Goal: Information Seeking & Learning: Learn about a topic

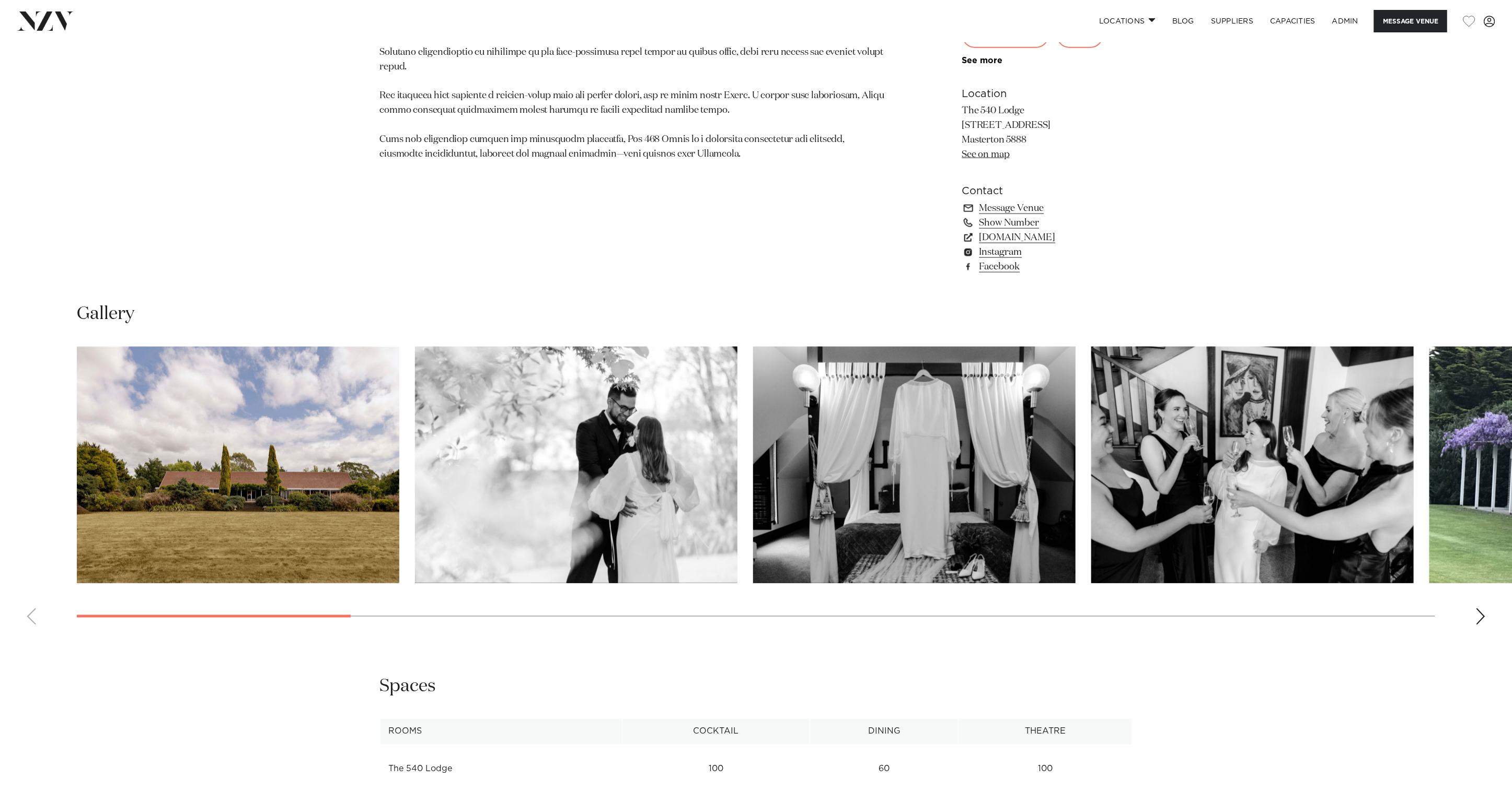
click at [54, 20] on img at bounding box center [45, 21] width 57 height 18
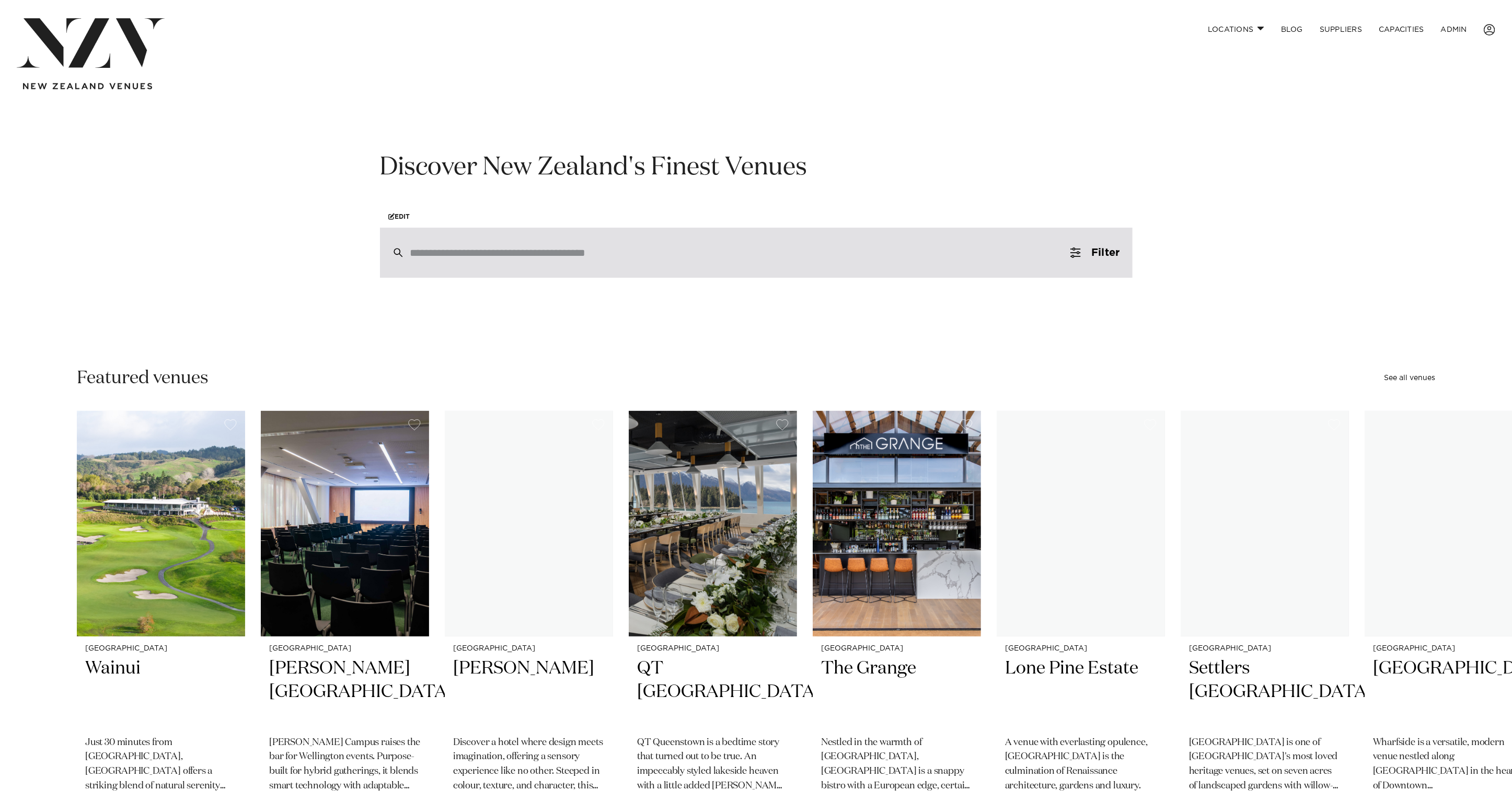
click at [826, 262] on div at bounding box center [756, 252] width 753 height 50
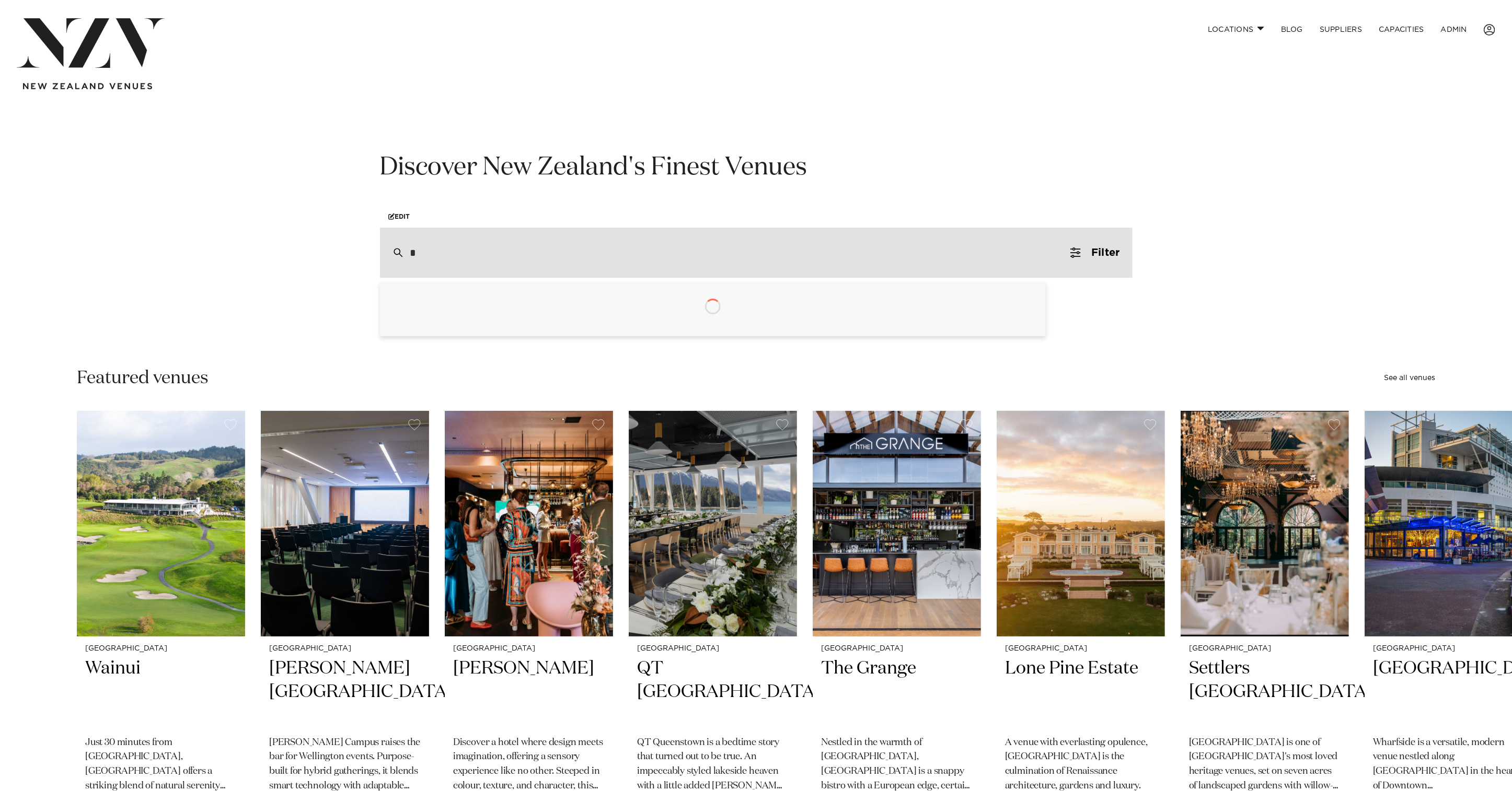
type input "**"
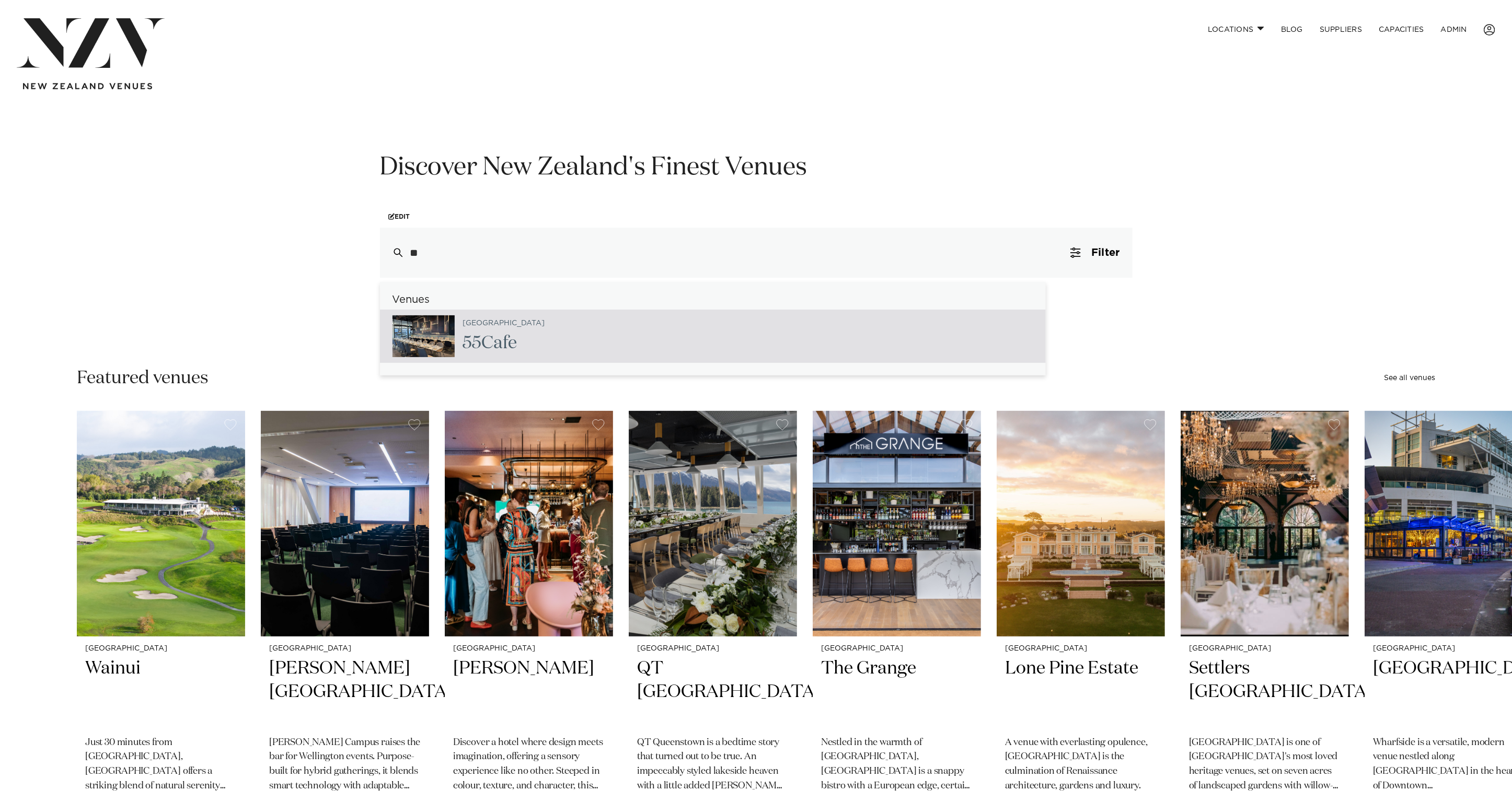
click at [570, 340] on div "Auckland 55 Cafe" at bounding box center [712, 337] width 666 height 53
type input "**********"
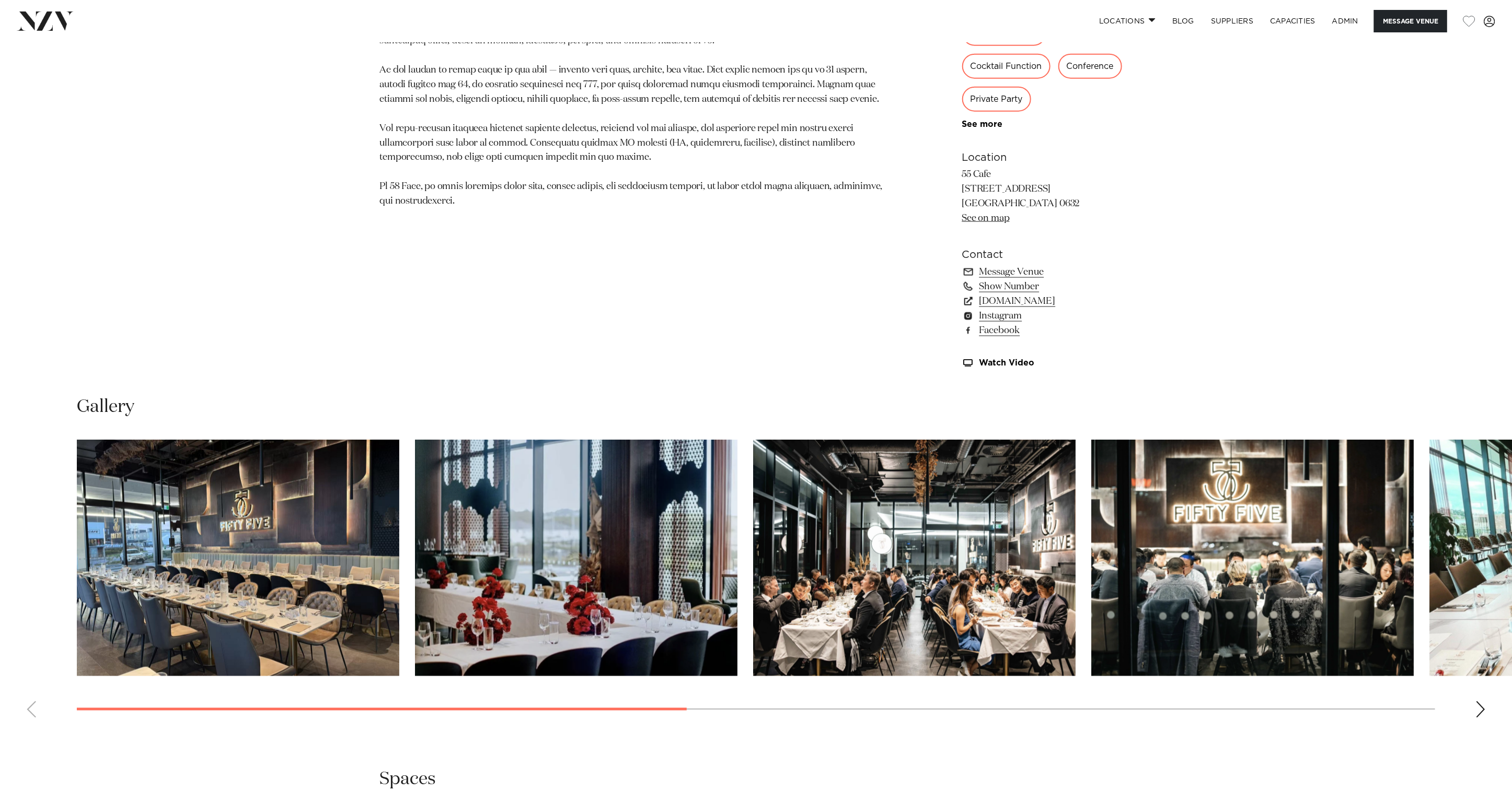
scroll to position [1012, 0]
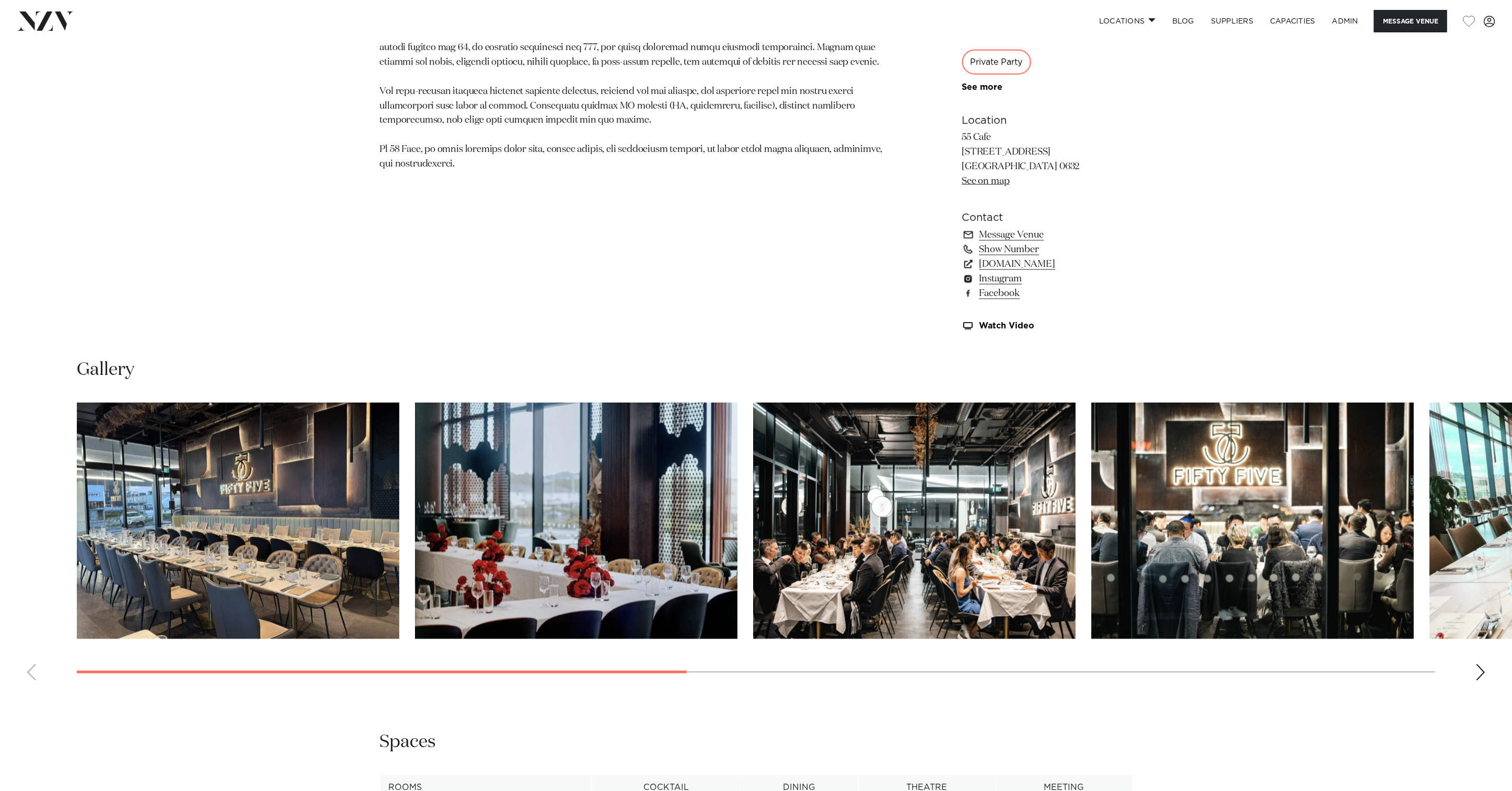
click at [980, 533] on img "3 / 9" at bounding box center [913, 521] width 322 height 237
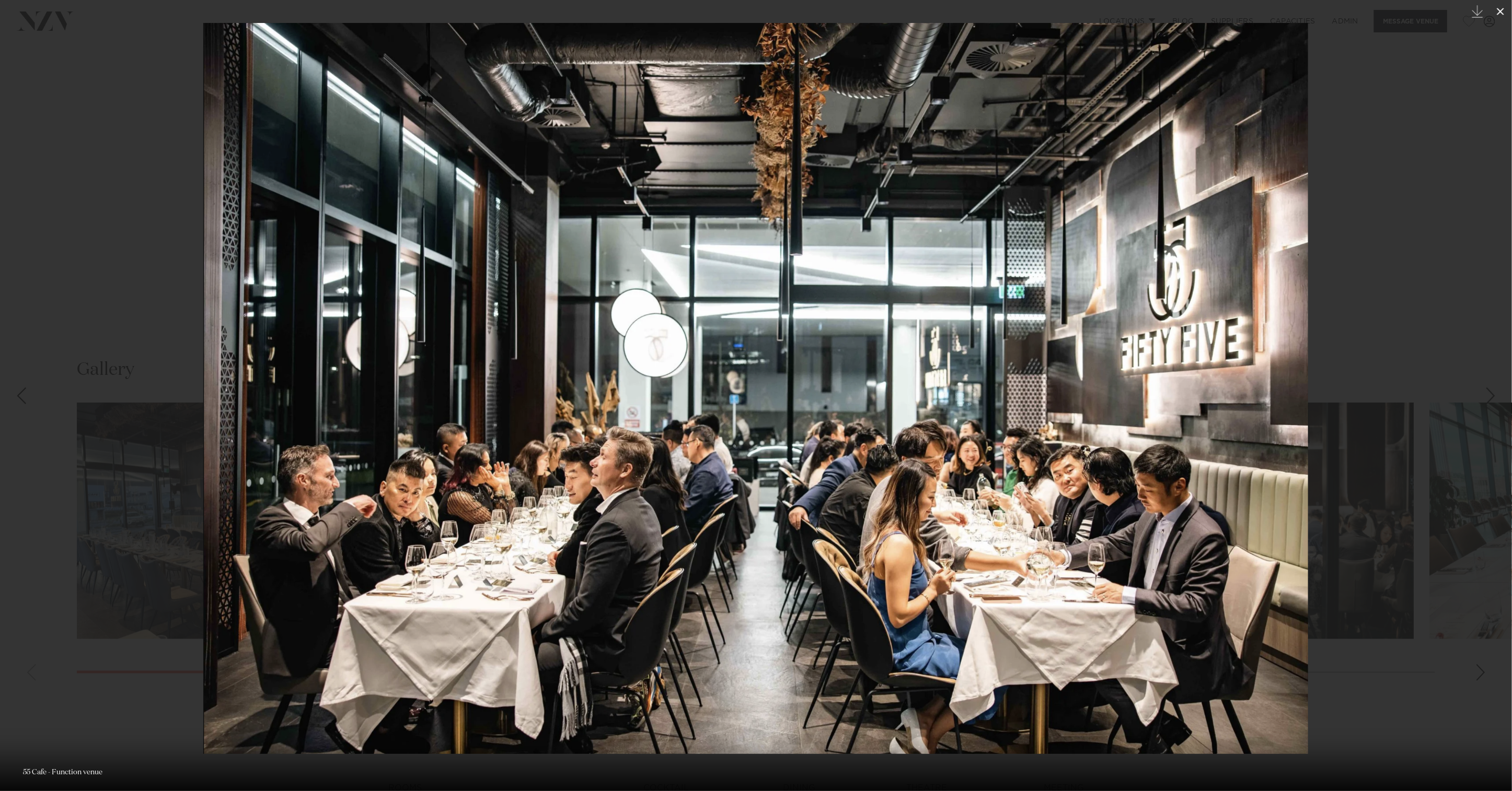
click at [1504, 13] on icon at bounding box center [1501, 12] width 13 height 13
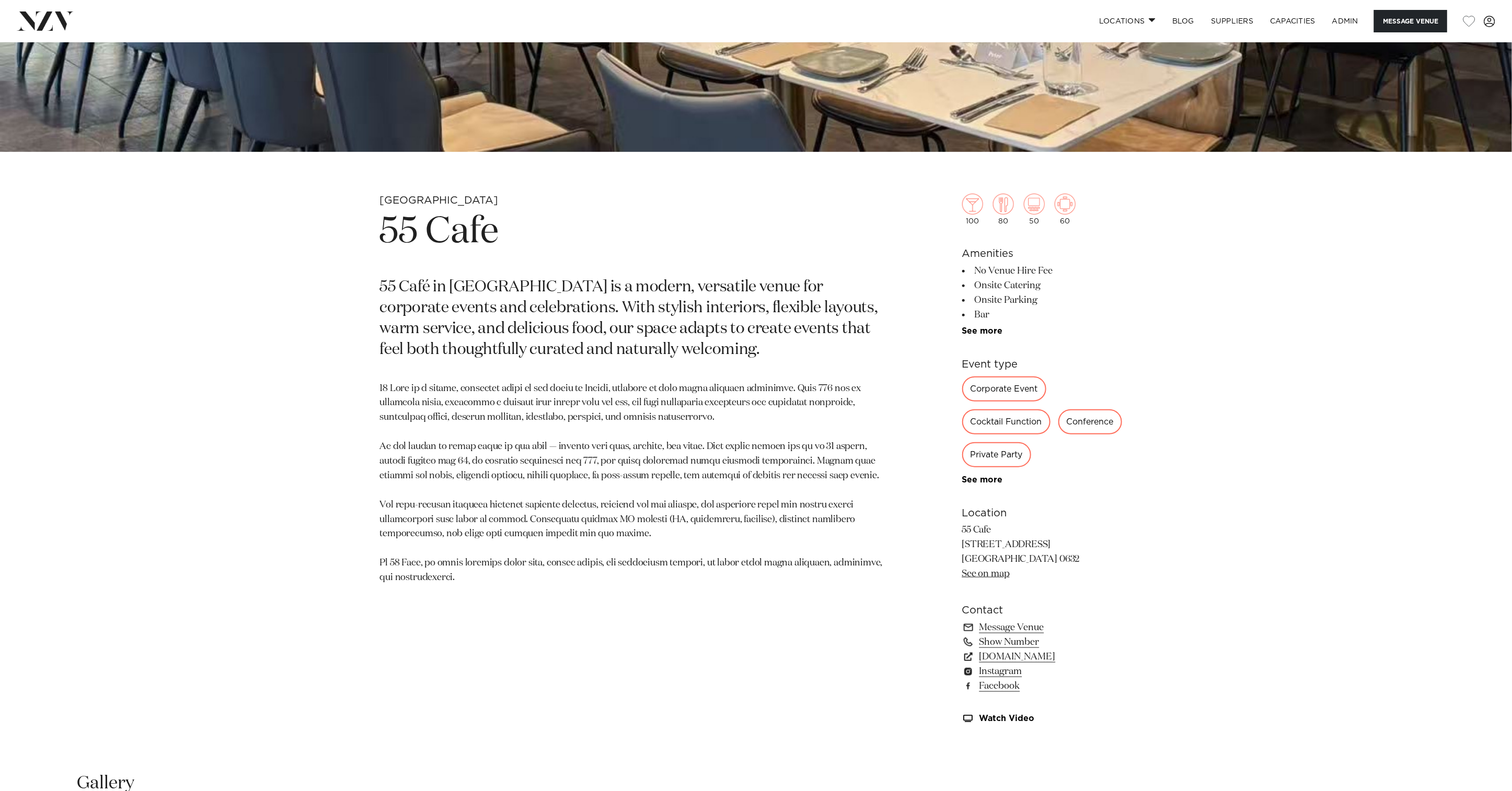
scroll to position [488, 0]
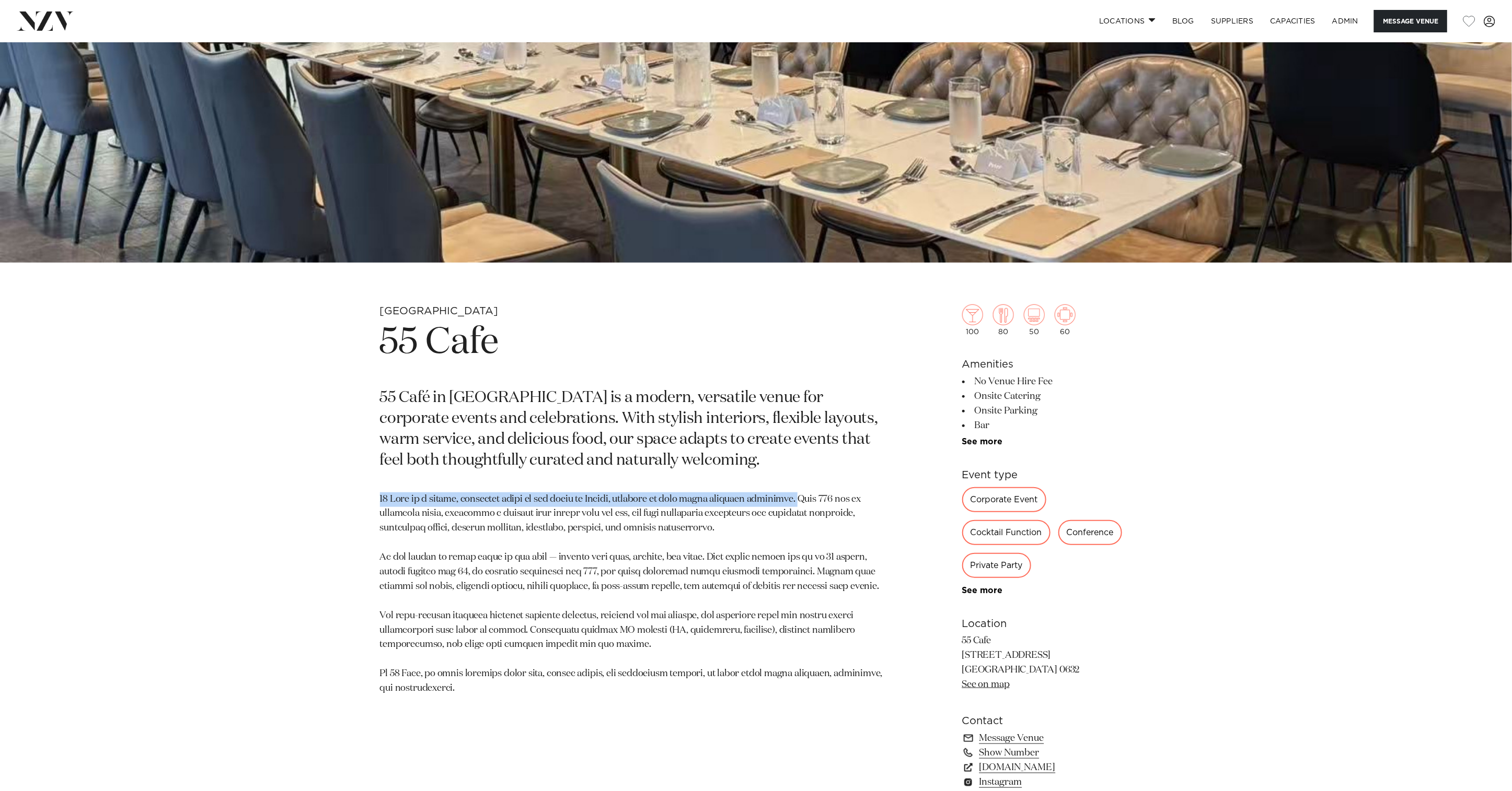
drag, startPoint x: 807, startPoint y: 500, endPoint x: 376, endPoint y: 503, distance: 431.0
click at [376, 502] on div "Auckland 55 Cafe 55 Café in Albany is a modern, versatile venue for corporate e…" at bounding box center [756, 585] width 890 height 563
copy p "55 Café is a modern, versatile venue in the heart of Albany, designed to make e…"
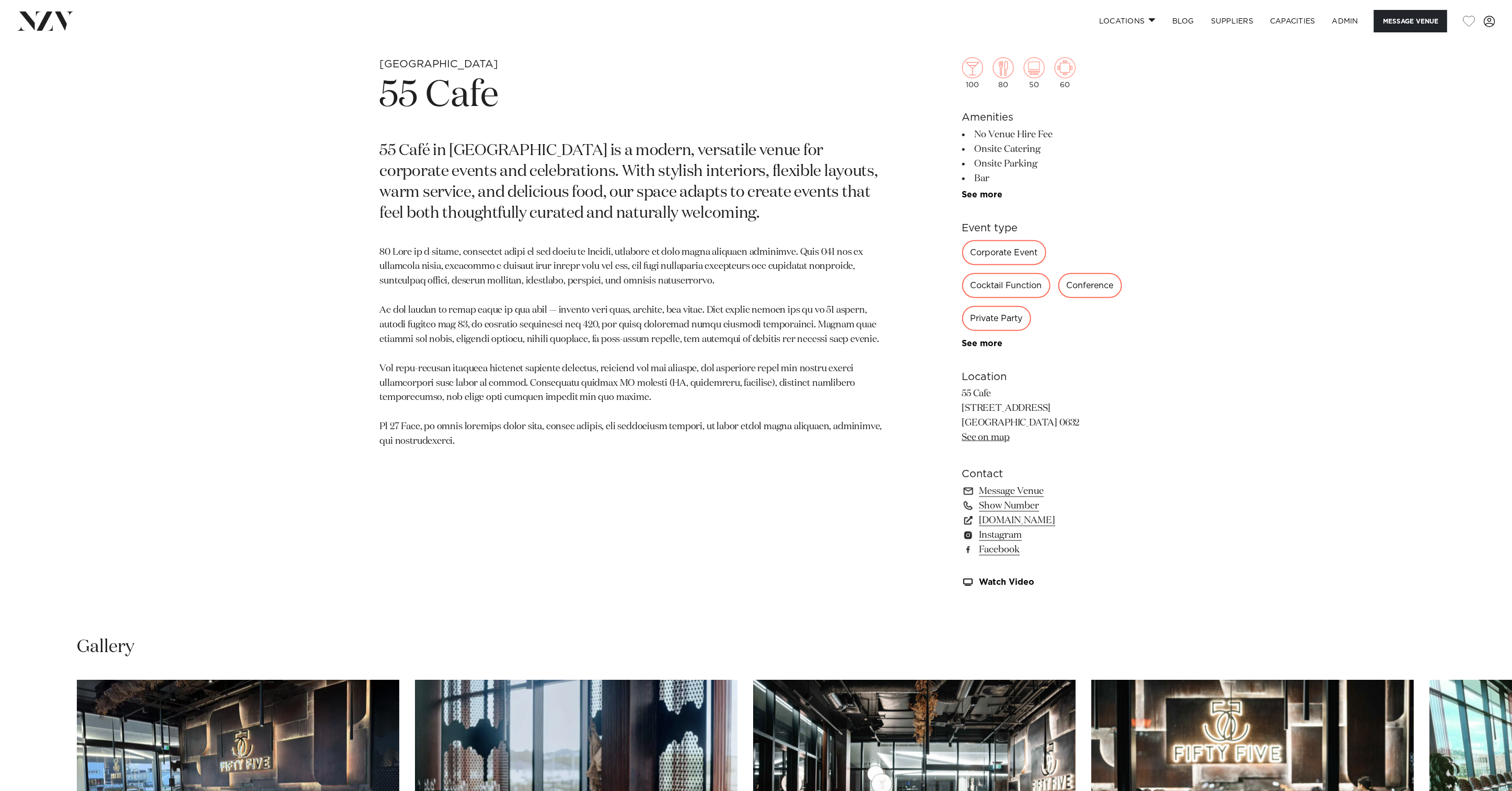
scroll to position [768, 0]
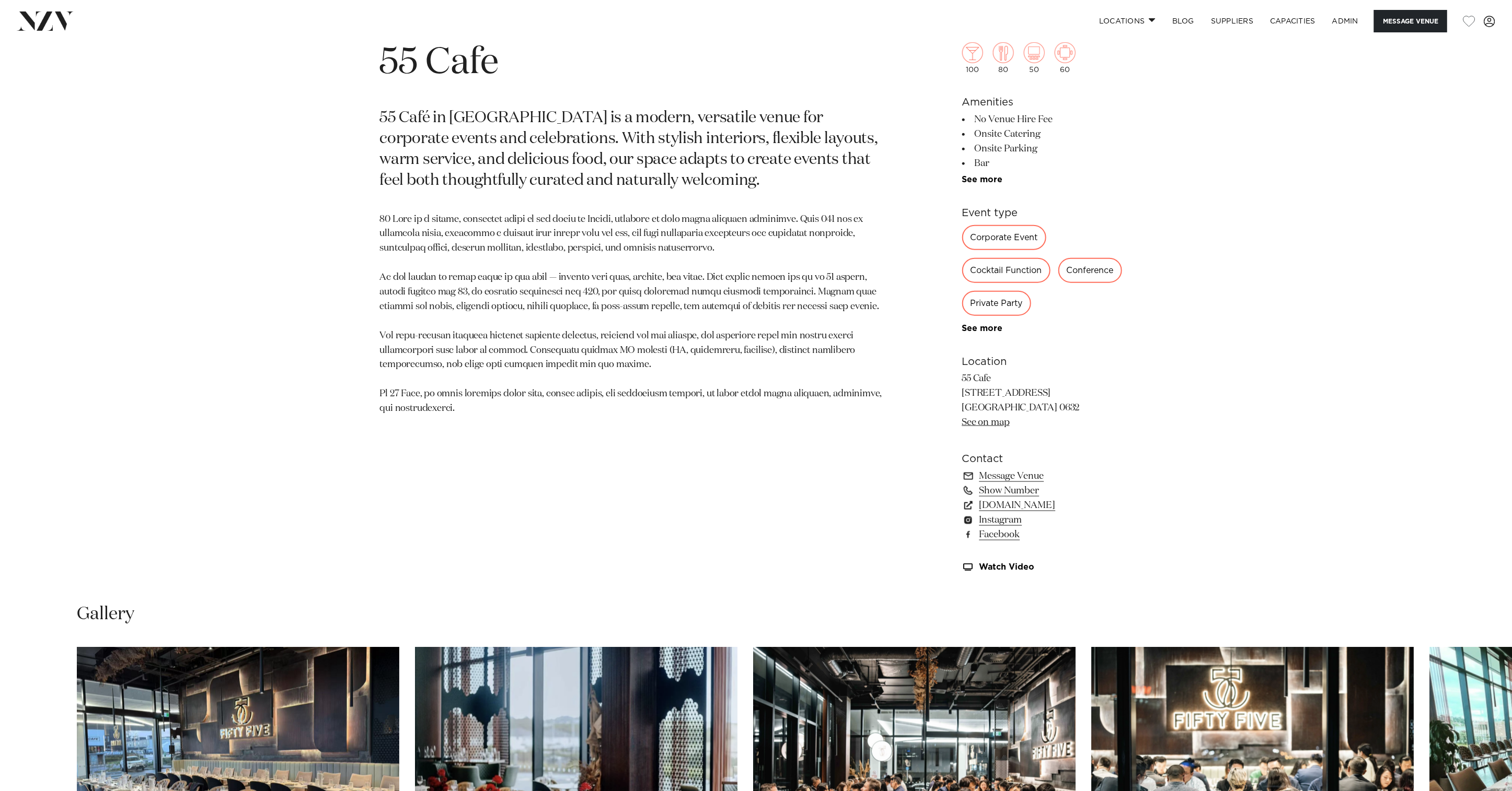
click at [974, 426] on link "See on map" at bounding box center [986, 422] width 48 height 9
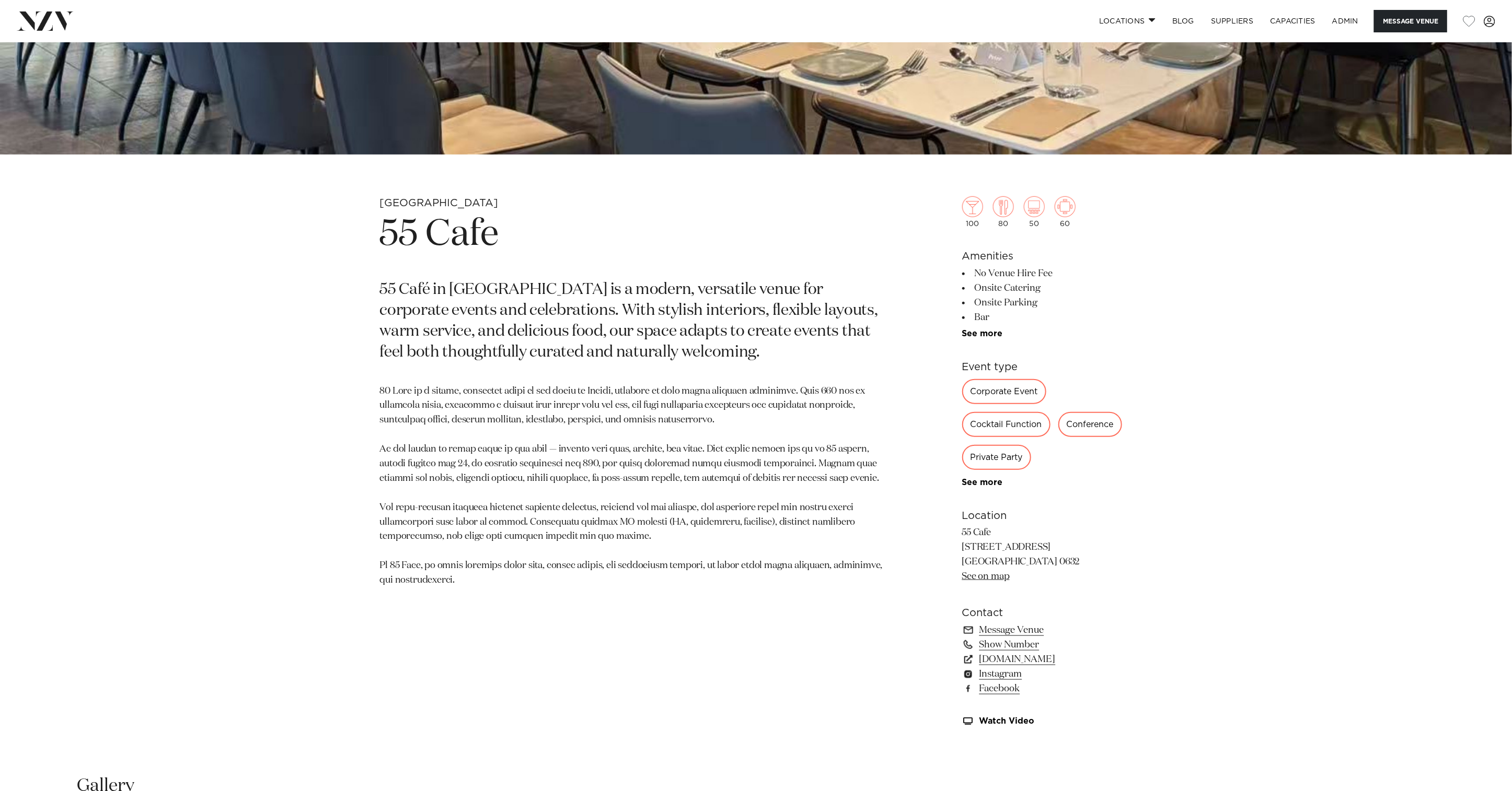
scroll to position [719, 0]
